Goal: Task Accomplishment & Management: Complete application form

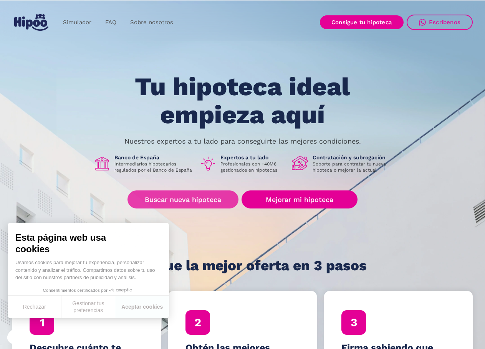
click at [170, 197] on link "Buscar nueva hipoteca" at bounding box center [182, 199] width 111 height 18
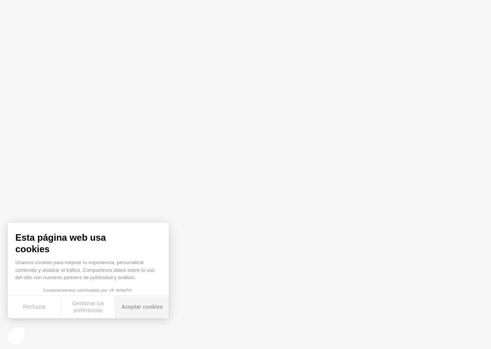
click at [138, 311] on button "Aceptar cookies" at bounding box center [142, 307] width 54 height 23
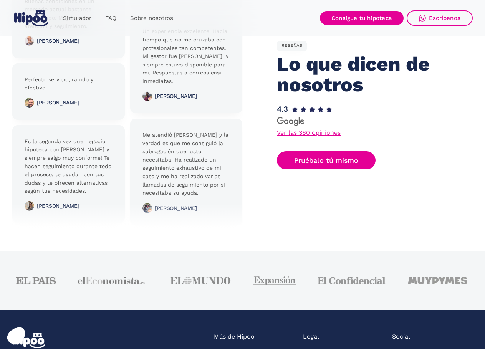
scroll to position [1802, 0]
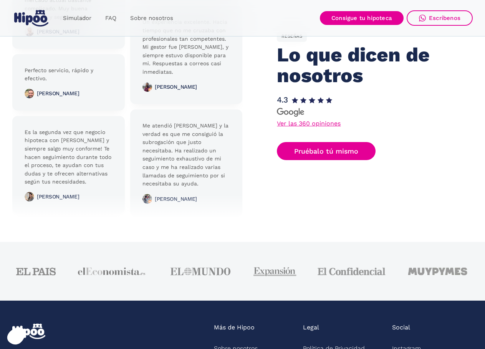
click at [312, 124] on link "Ver las 360 opiniones" at bounding box center [309, 124] width 64 height 6
